Goal: Task Accomplishment & Management: Manage account settings

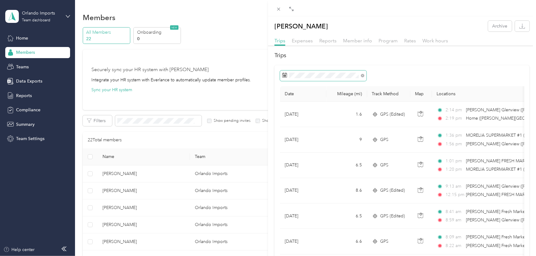
click at [298, 72] on span at bounding box center [323, 75] width 86 height 10
click at [314, 71] on span at bounding box center [323, 75] width 86 height 10
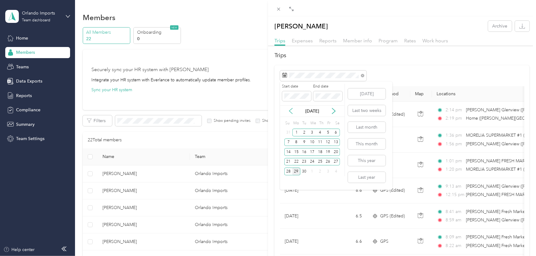
click at [290, 111] on icon at bounding box center [291, 111] width 6 height 6
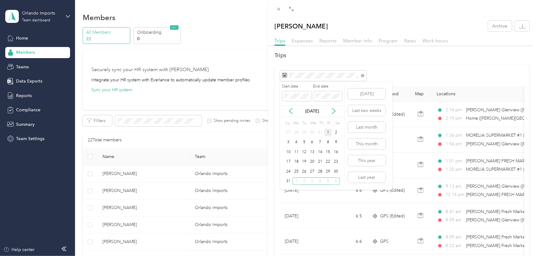
click at [327, 130] on div "1" at bounding box center [328, 132] width 8 height 8
click at [287, 181] on div "31" at bounding box center [288, 181] width 8 height 8
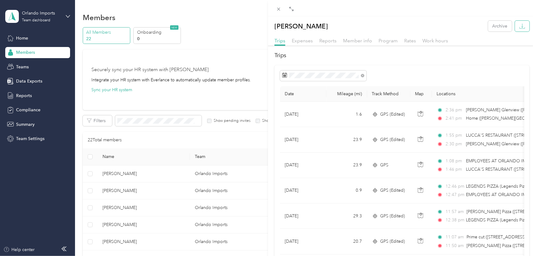
click at [519, 25] on icon "button" at bounding box center [522, 26] width 6 height 6
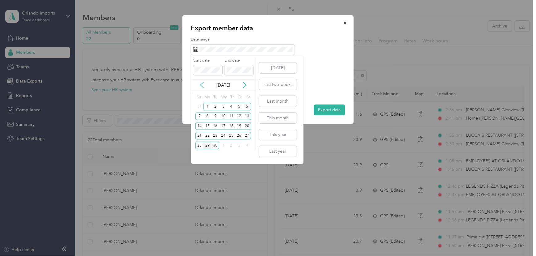
click at [200, 83] on icon at bounding box center [202, 85] width 6 height 6
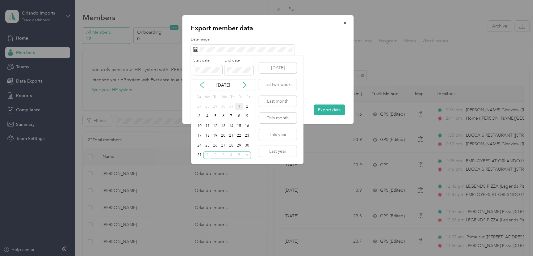
click at [238, 106] on div "1" at bounding box center [239, 106] width 8 height 8
click at [199, 154] on div "31" at bounding box center [199, 155] width 8 height 8
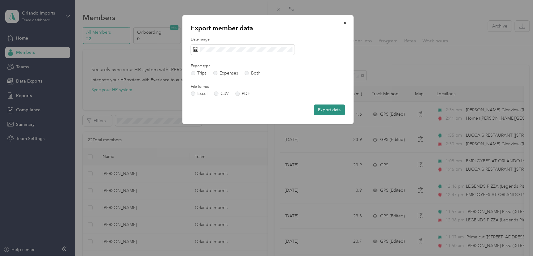
click at [333, 108] on button "Export data" at bounding box center [329, 109] width 31 height 11
